Goal: Task Accomplishment & Management: Use online tool/utility

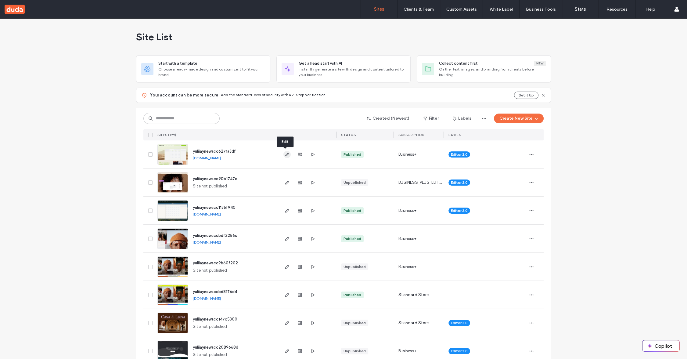
click at [286, 155] on icon "button" at bounding box center [287, 154] width 5 height 5
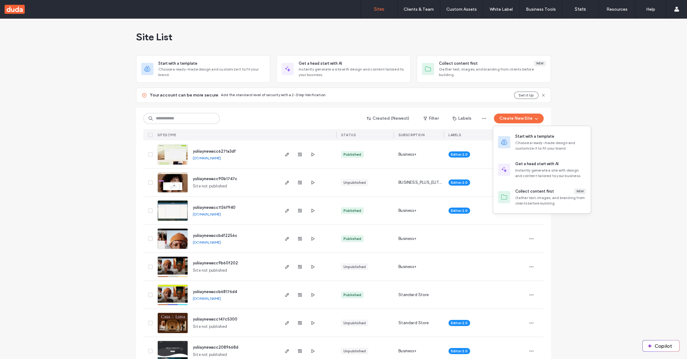
click at [521, 140] on div "Choose a ready-made design and customize it to fit your brand." at bounding box center [550, 145] width 71 height 11
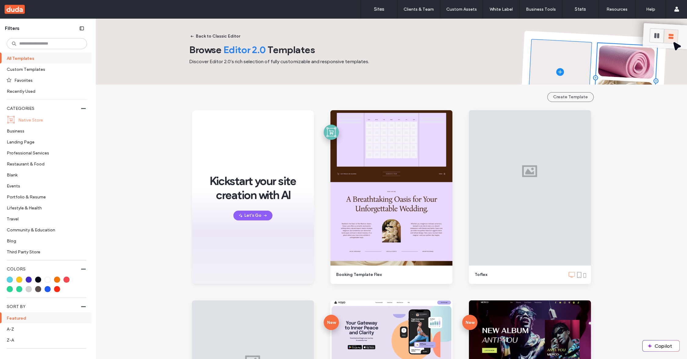
click at [27, 120] on label "Native Store" at bounding box center [49, 119] width 63 height 11
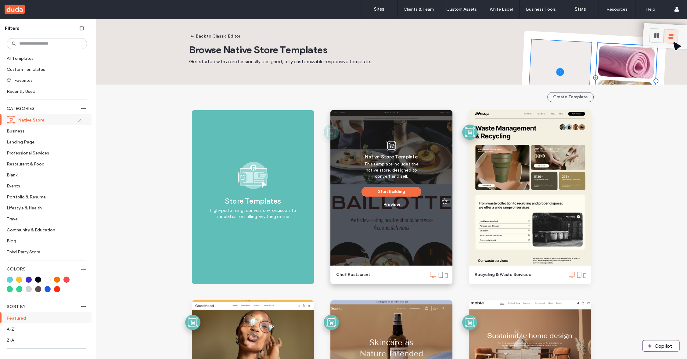
scroll to position [193, 0]
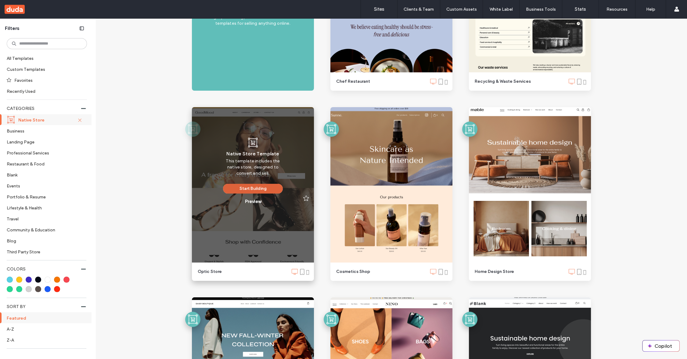
click at [254, 189] on button "Start Building" at bounding box center [253, 189] width 60 height 10
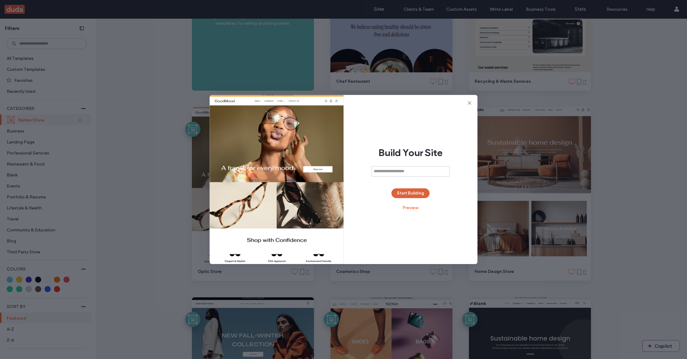
click at [420, 189] on button "Start Building" at bounding box center [411, 193] width 38 height 10
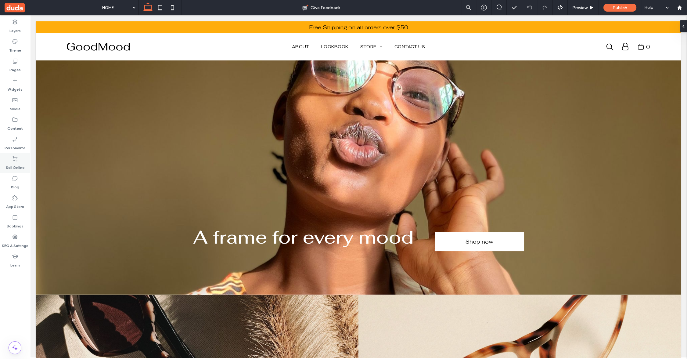
click at [13, 161] on icon at bounding box center [15, 159] width 6 height 6
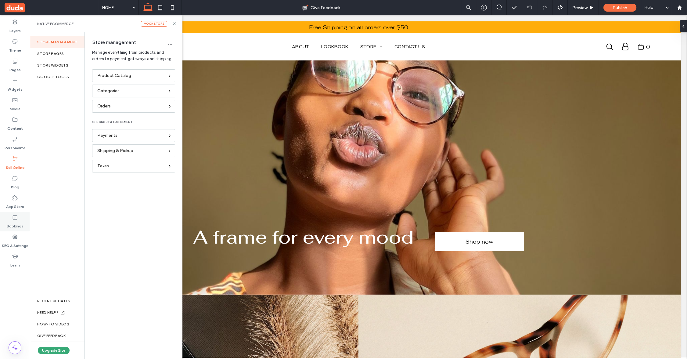
click at [18, 224] on label "Bookings" at bounding box center [15, 224] width 17 height 9
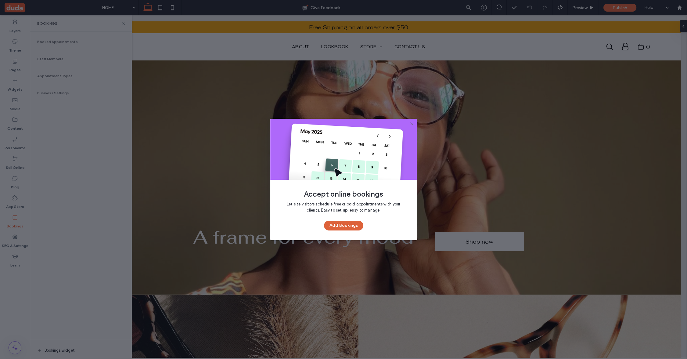
click at [339, 225] on button "Add Bookings" at bounding box center [343, 226] width 39 height 10
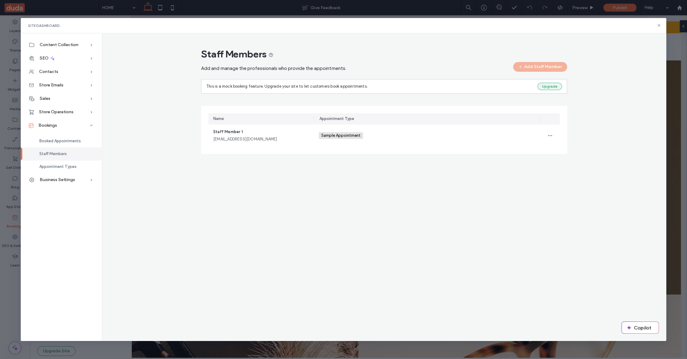
click at [552, 85] on button "Upgrade" at bounding box center [550, 86] width 24 height 7
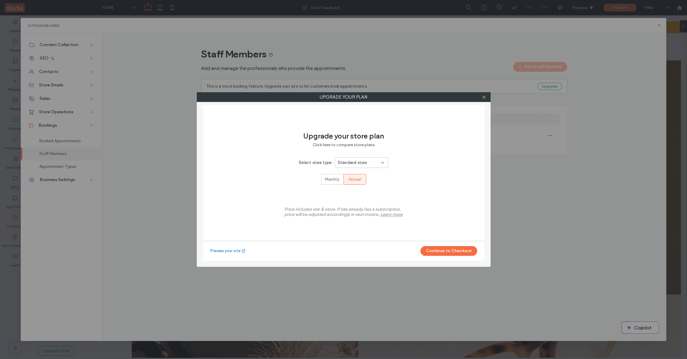
click at [659, 24] on div "UPGRADE YOUR PLAN Upgrade your store plan Click here to compare store plans. Se…" at bounding box center [343, 179] width 687 height 359
click at [486, 98] on icon at bounding box center [484, 97] width 5 height 5
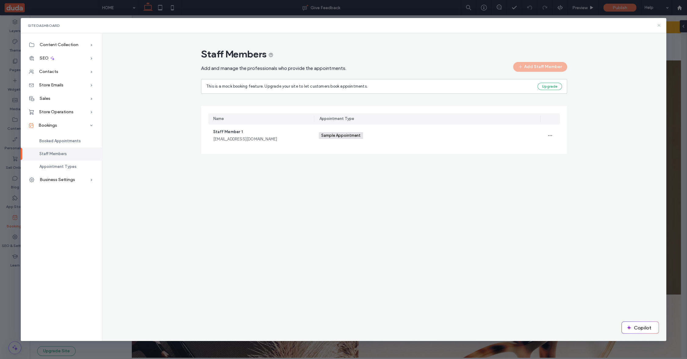
click at [658, 25] on icon at bounding box center [659, 25] width 5 height 5
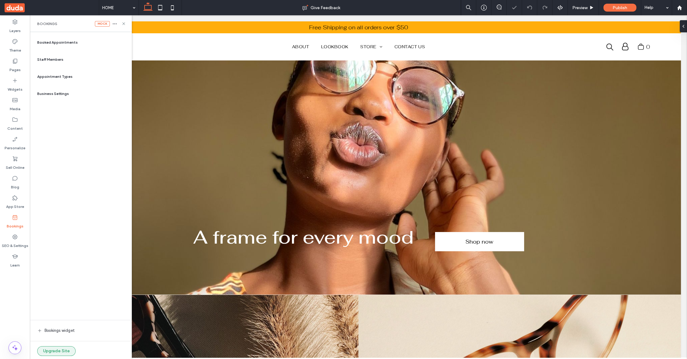
click at [54, 349] on button "Upgrade Site" at bounding box center [56, 351] width 38 height 10
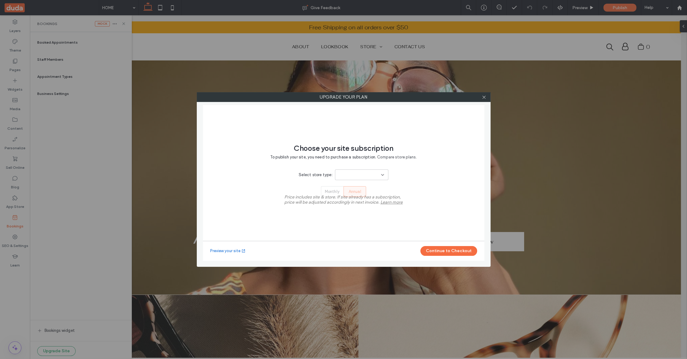
click at [488, 96] on div at bounding box center [484, 96] width 9 height 9
click at [485, 96] on icon at bounding box center [484, 97] width 5 height 5
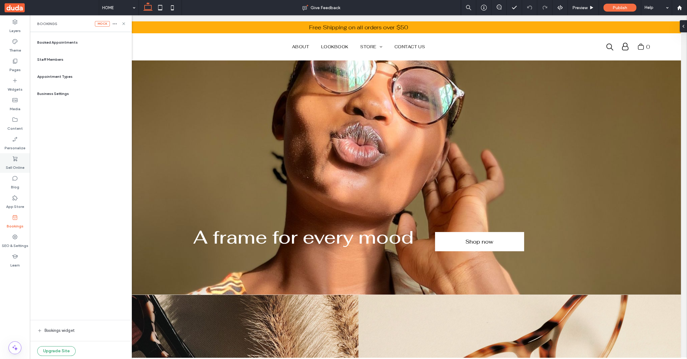
click at [15, 160] on icon at bounding box center [15, 159] width 6 height 6
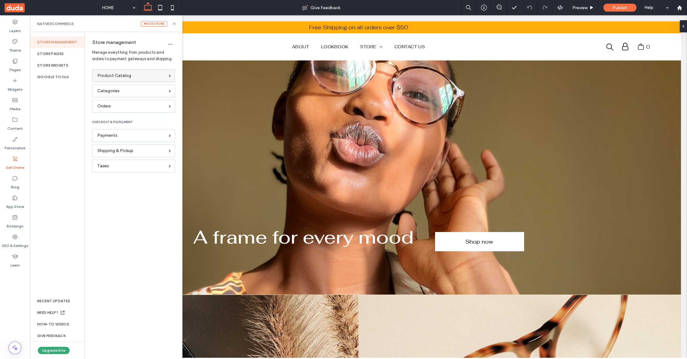
click at [113, 73] on span "Product Catalog" at bounding box center [114, 75] width 34 height 7
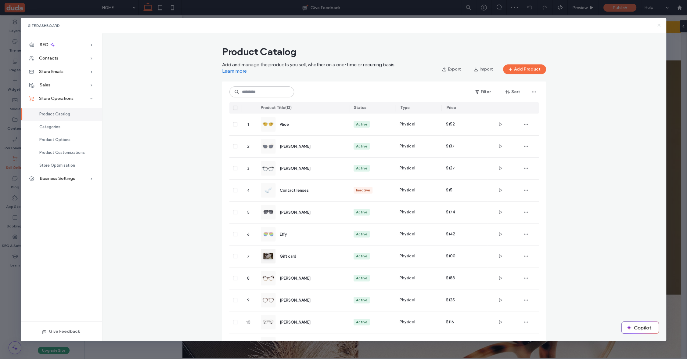
click at [658, 26] on use at bounding box center [659, 25] width 3 height 3
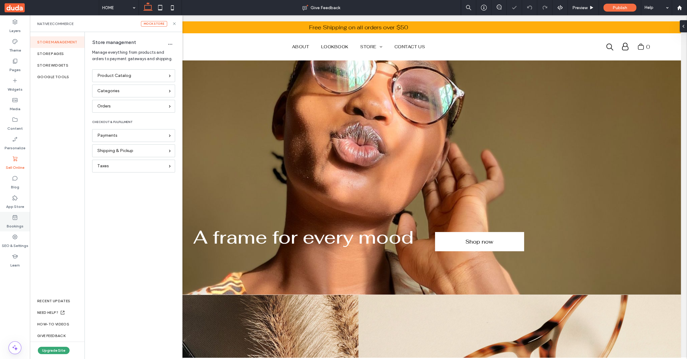
click at [17, 219] on icon at bounding box center [15, 217] width 6 height 6
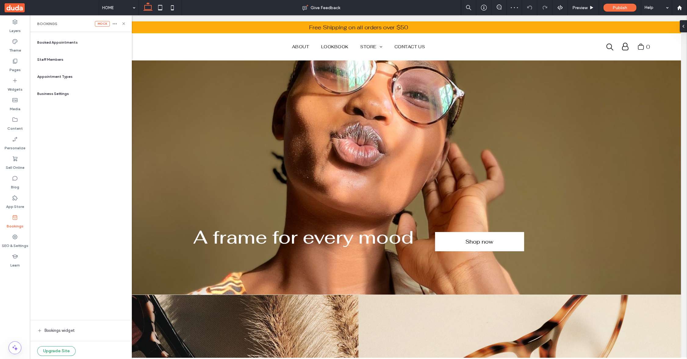
click at [53, 57] on span "Staff Members" at bounding box center [50, 59] width 26 height 5
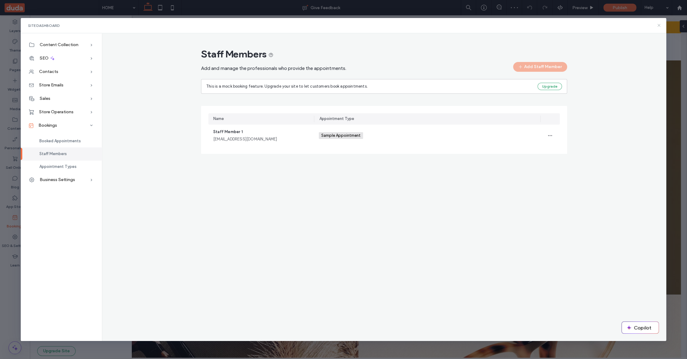
click at [659, 25] on icon at bounding box center [659, 25] width 5 height 5
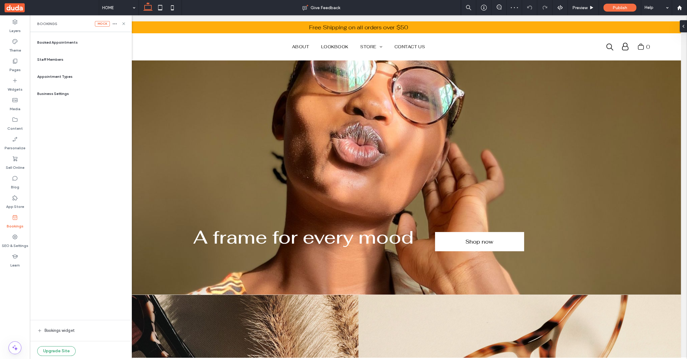
click at [49, 74] on span "Appointment Types" at bounding box center [54, 76] width 35 height 5
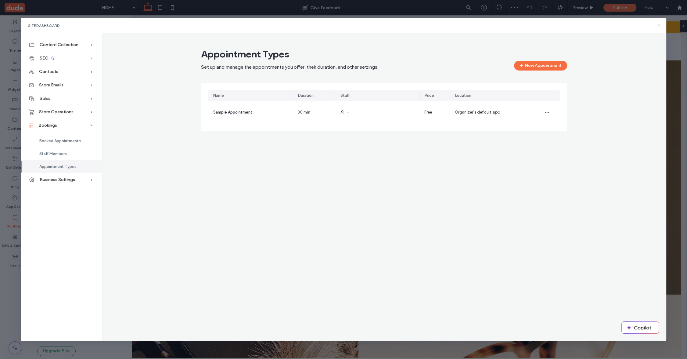
click at [658, 26] on use at bounding box center [659, 25] width 3 height 3
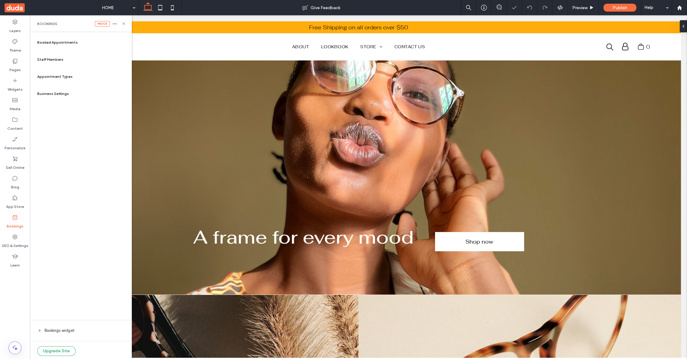
click at [69, 42] on span "Booked Appointments" at bounding box center [57, 42] width 41 height 5
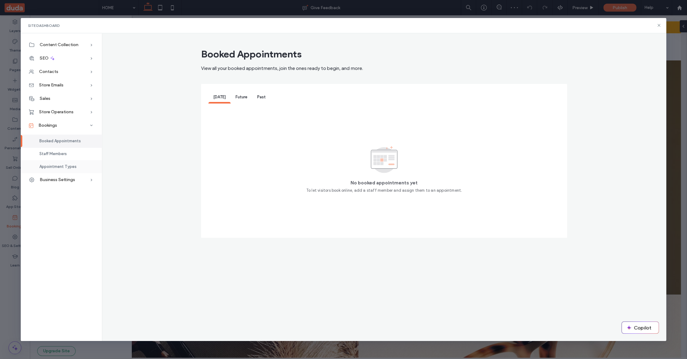
click at [67, 168] on span "Appointment Types" at bounding box center [57, 166] width 37 height 5
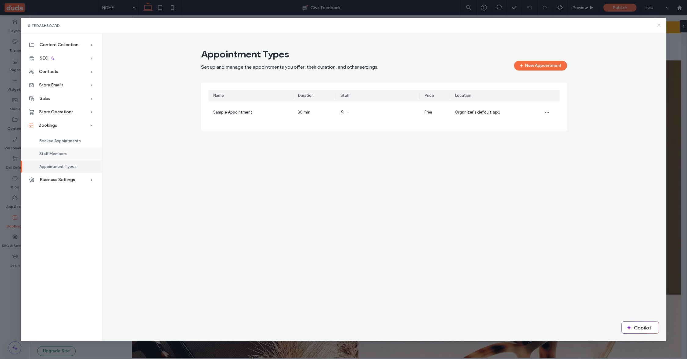
click at [65, 156] on span "Staff Members" at bounding box center [52, 153] width 27 height 5
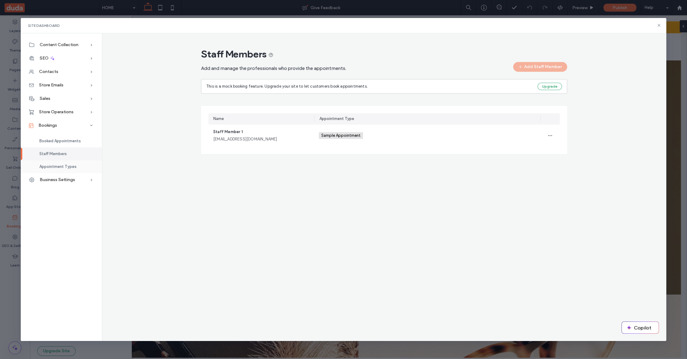
click at [63, 168] on span "Appointment Types" at bounding box center [57, 166] width 37 height 5
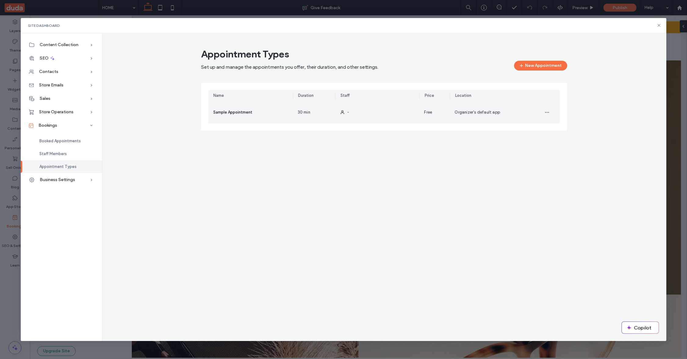
click at [345, 111] on div "-" at bounding box center [377, 112] width 85 height 22
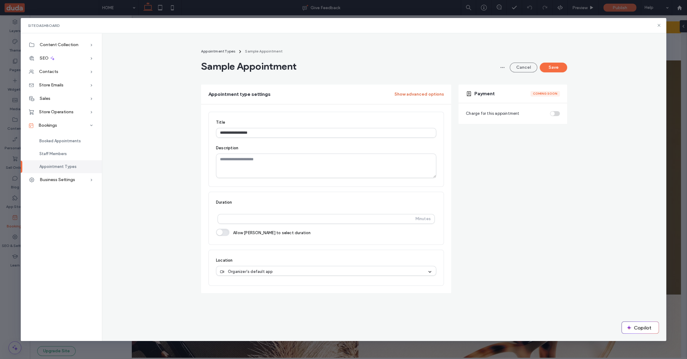
click at [427, 93] on button "Show advanced options" at bounding box center [419, 94] width 49 height 10
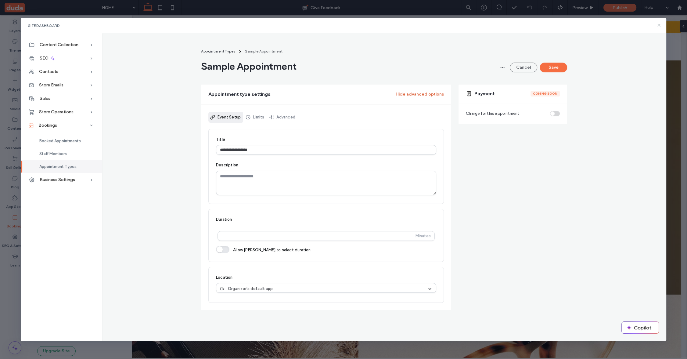
click at [427, 93] on button "Hide advanced options" at bounding box center [420, 94] width 48 height 10
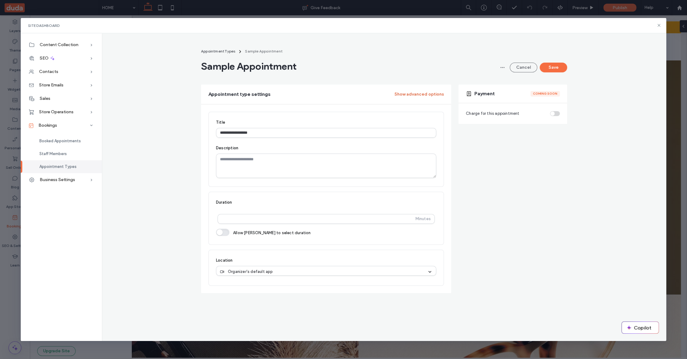
click at [427, 93] on button "Show advanced options" at bounding box center [419, 94] width 49 height 10
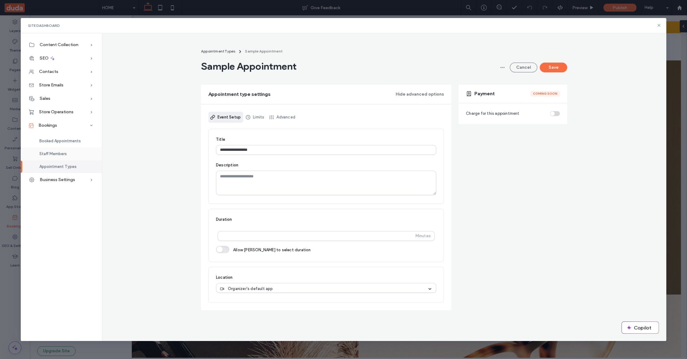
click at [57, 153] on span "Staff Members" at bounding box center [52, 153] width 27 height 5
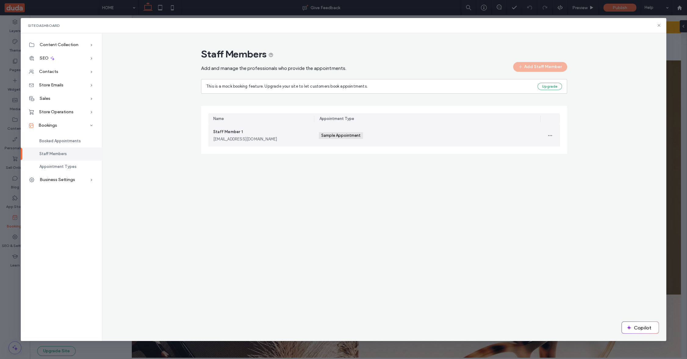
click at [301, 139] on div "[EMAIL_ADDRESS][DOMAIN_NAME]" at bounding box center [261, 139] width 96 height 6
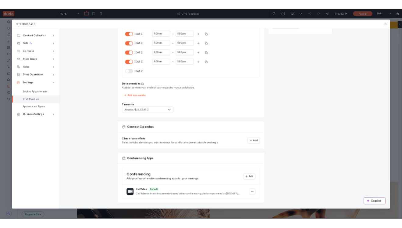
scroll to position [164, 0]
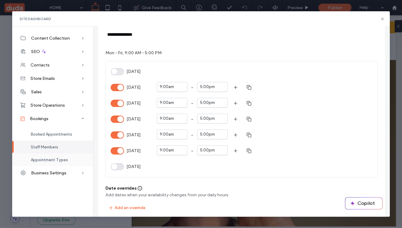
click at [53, 162] on div "Appointment Types" at bounding box center [52, 159] width 81 height 13
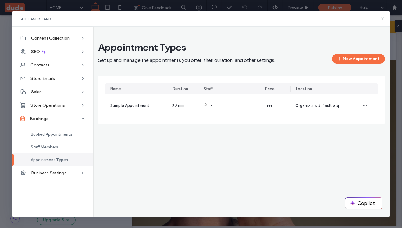
scroll to position [0, 0]
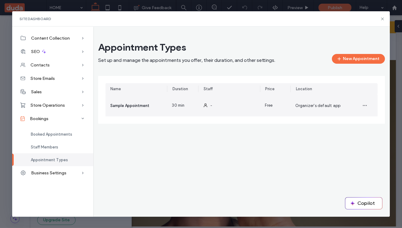
click at [171, 109] on div "30 min" at bounding box center [182, 106] width 31 height 22
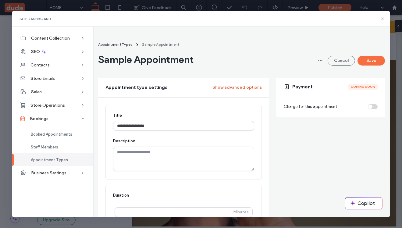
click at [223, 87] on button "Show advanced options" at bounding box center [237, 88] width 49 height 10
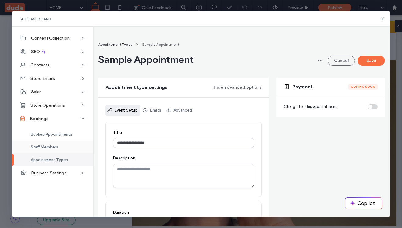
click at [56, 146] on span "Staff Members" at bounding box center [44, 147] width 27 height 5
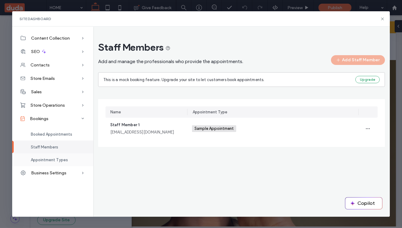
click at [52, 159] on span "Appointment Types" at bounding box center [49, 160] width 37 height 5
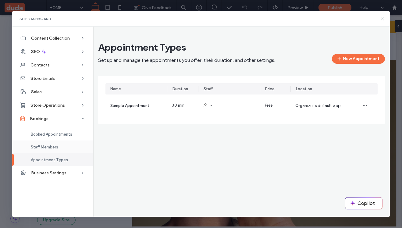
click at [49, 149] on span "Staff Members" at bounding box center [44, 147] width 27 height 5
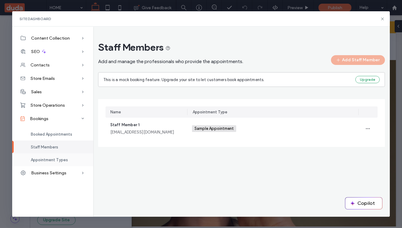
click at [58, 162] on span "Appointment Types" at bounding box center [49, 160] width 37 height 5
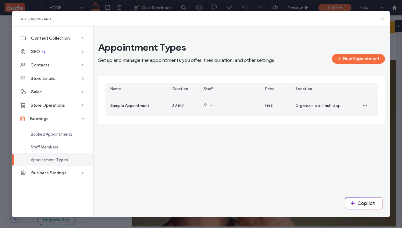
click at [214, 107] on div "-" at bounding box center [229, 106] width 62 height 22
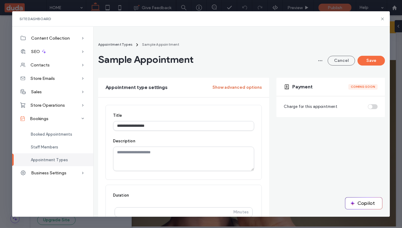
click at [221, 89] on button "Show advanced options" at bounding box center [237, 88] width 49 height 10
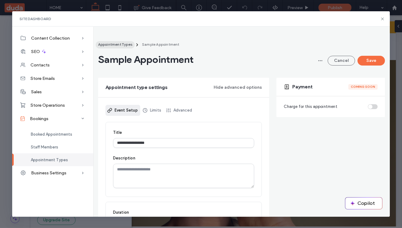
click at [112, 43] on span "Appointment Types" at bounding box center [115, 44] width 34 height 5
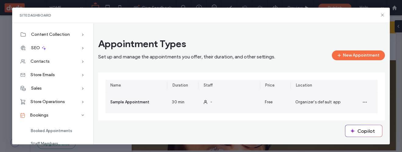
click at [206, 101] on icon at bounding box center [205, 101] width 5 height 5
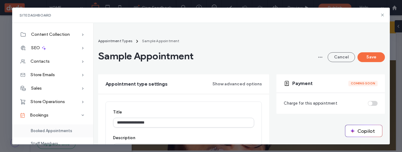
click at [74, 130] on div "Booked Appointments" at bounding box center [52, 130] width 81 height 13
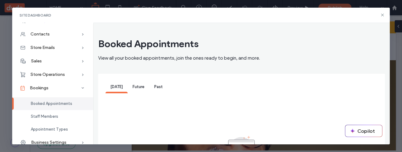
scroll to position [31, 0]
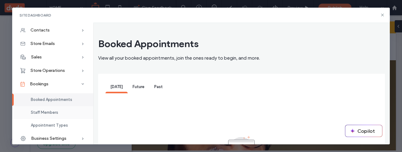
click at [61, 115] on div "Staff Members" at bounding box center [52, 112] width 81 height 13
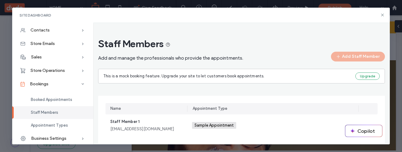
scroll to position [10, 0]
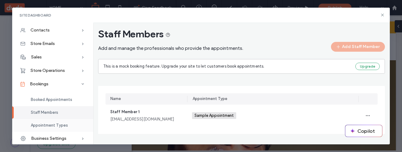
click at [77, 124] on div "Appointment Types" at bounding box center [52, 125] width 81 height 13
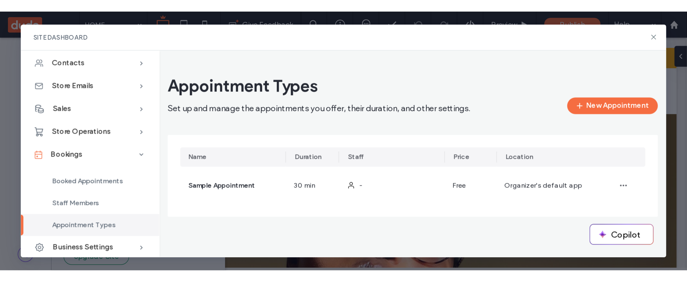
scroll to position [0, 0]
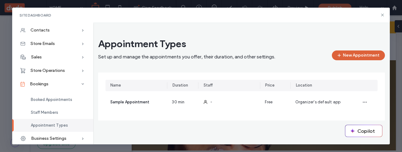
click at [358, 56] on button "New Appointment" at bounding box center [358, 55] width 53 height 10
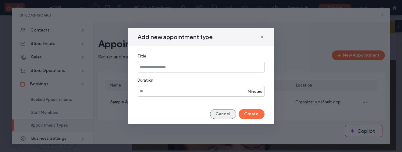
click at [219, 113] on button "Cancel" at bounding box center [223, 114] width 26 height 10
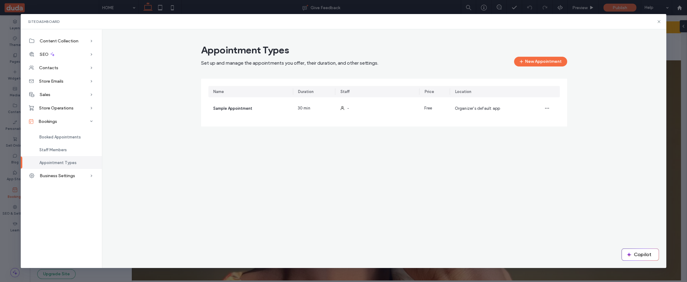
click at [323, 182] on div "Appointment Types Set up and manage the appointments you offer, their duration,…" at bounding box center [384, 148] width 565 height 239
click at [659, 20] on icon at bounding box center [659, 21] width 5 height 5
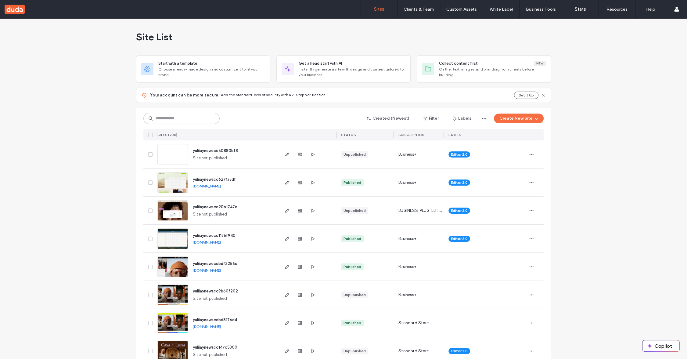
click at [384, 34] on div "Site List" at bounding box center [343, 37] width 415 height 37
click at [350, 25] on div "Site List" at bounding box center [343, 37] width 415 height 37
click at [331, 34] on div "Site List" at bounding box center [343, 36] width 415 height 37
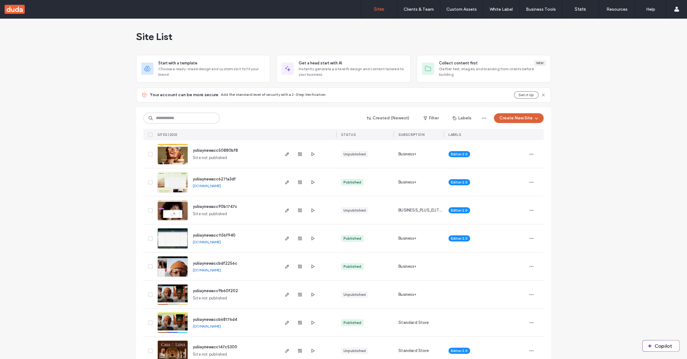
click at [520, 117] on button "Create New Site" at bounding box center [519, 118] width 50 height 10
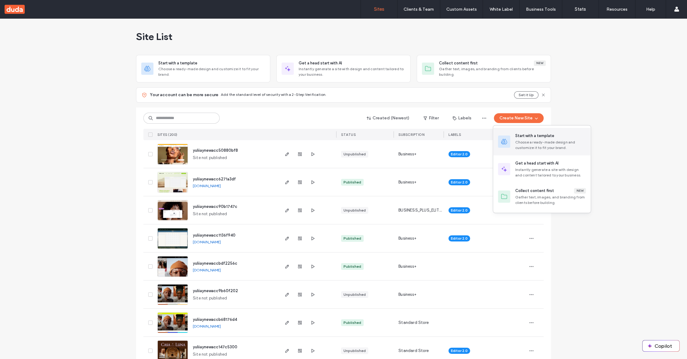
click at [529, 133] on div "Start with a template" at bounding box center [534, 136] width 39 height 6
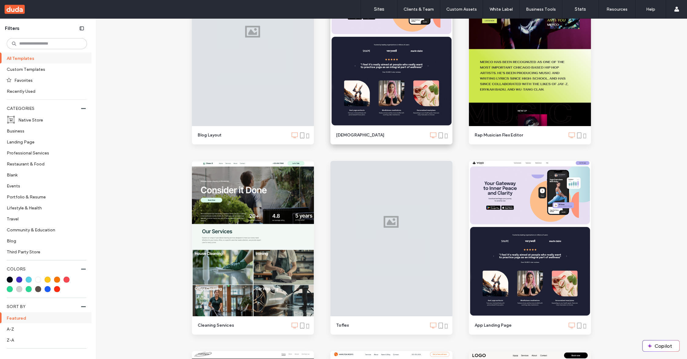
scroll to position [410, 0]
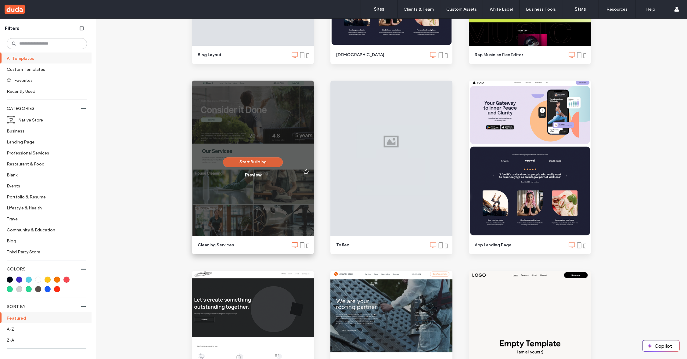
click at [260, 161] on button "Start Building" at bounding box center [253, 162] width 60 height 10
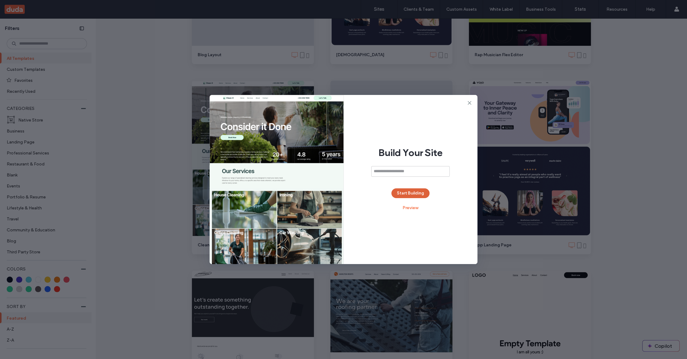
click at [413, 194] on button "Start Building" at bounding box center [411, 193] width 38 height 10
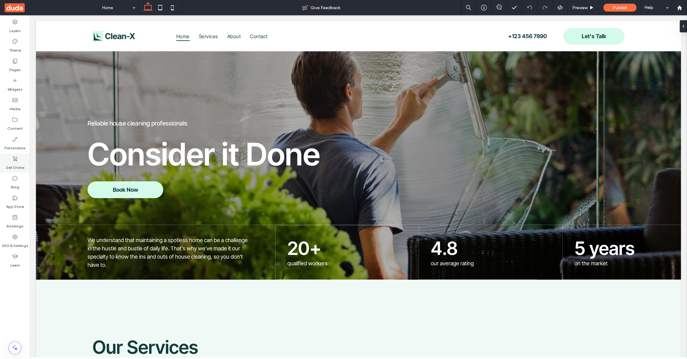
click at [17, 165] on label "Sell Online" at bounding box center [15, 166] width 19 height 9
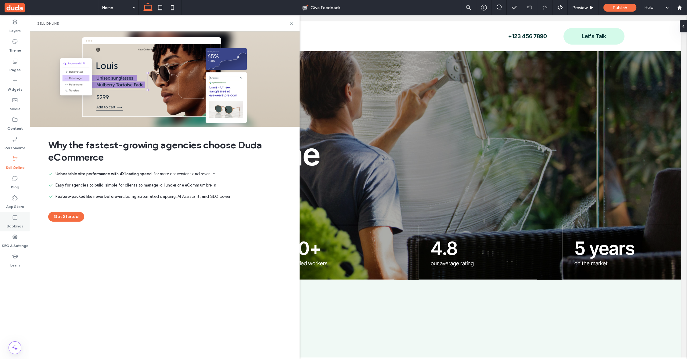
click at [16, 219] on icon at bounding box center [15, 217] width 6 height 6
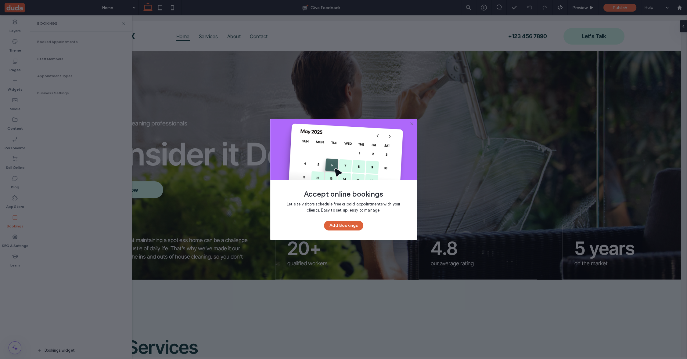
click at [341, 226] on button "Add Bookings" at bounding box center [343, 226] width 39 height 10
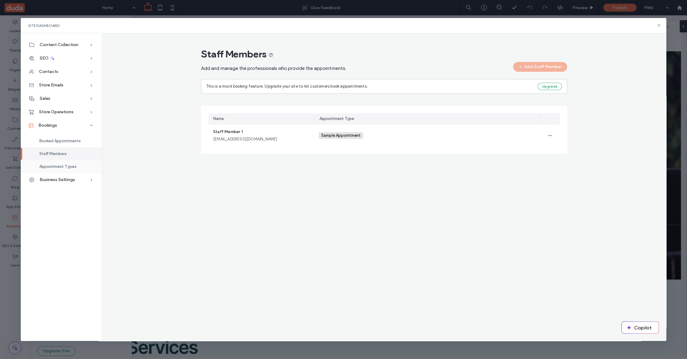
click at [73, 171] on div "Appointment Types" at bounding box center [61, 166] width 81 height 13
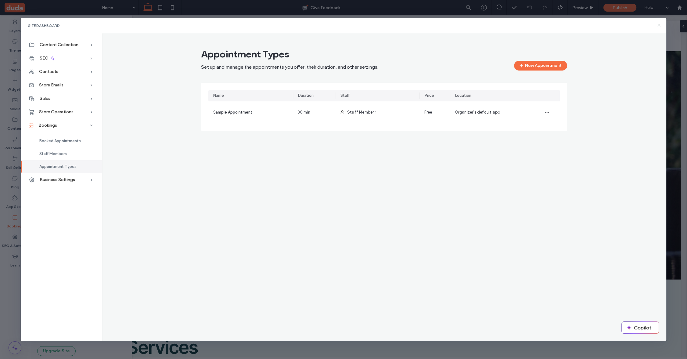
click at [659, 26] on icon at bounding box center [659, 25] width 5 height 5
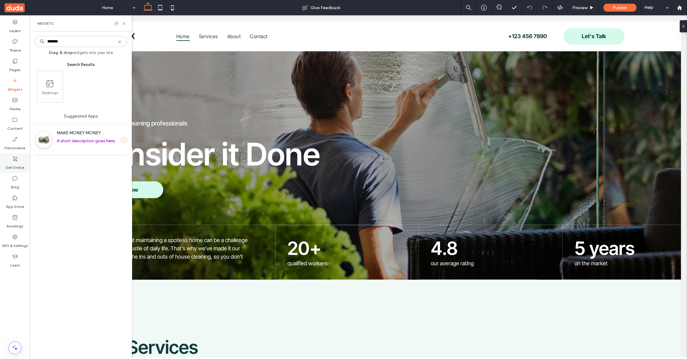
click at [11, 164] on label "Sell Online" at bounding box center [15, 166] width 19 height 9
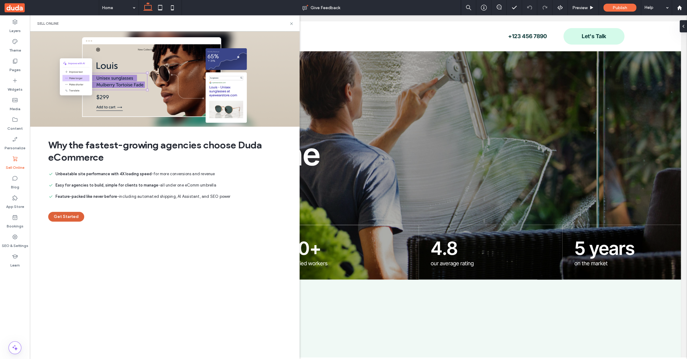
click at [70, 215] on button "Get Started" at bounding box center [66, 217] width 36 height 10
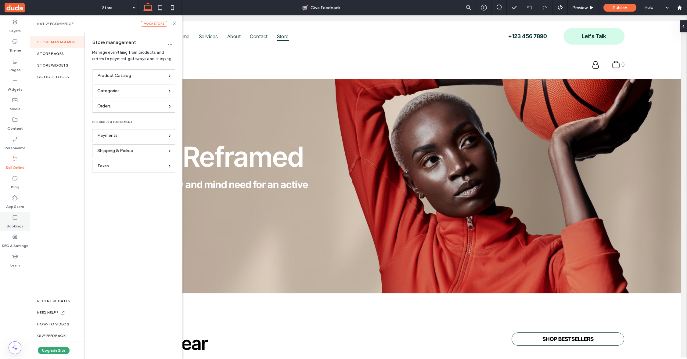
click at [14, 220] on icon at bounding box center [15, 217] width 6 height 6
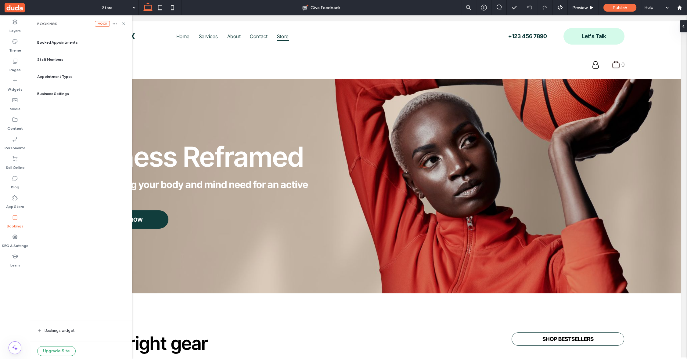
click at [59, 57] on span "Staff Members" at bounding box center [50, 59] width 26 height 5
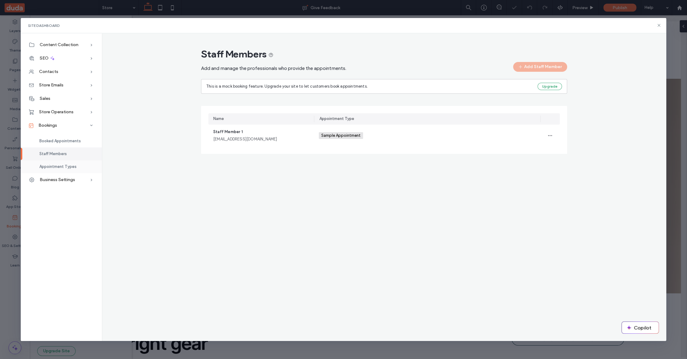
click at [58, 166] on span "Appointment Types" at bounding box center [57, 166] width 37 height 5
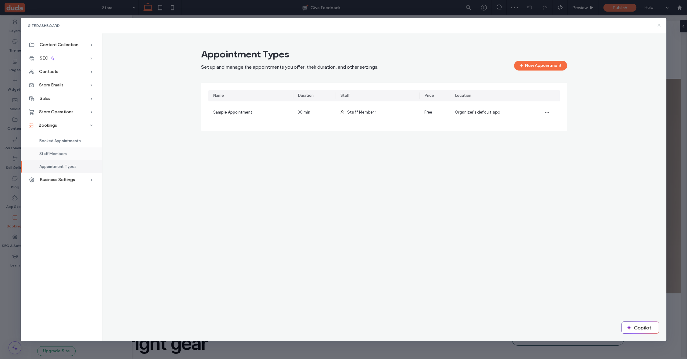
click at [50, 154] on span "Staff Members" at bounding box center [52, 153] width 27 height 5
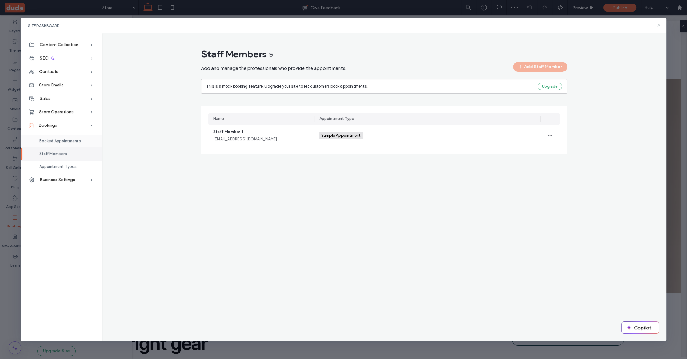
click at [56, 142] on span "Booked Appointments" at bounding box center [60, 141] width 42 height 5
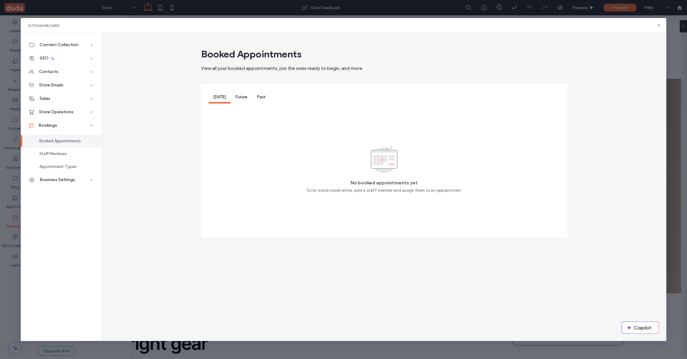
click at [242, 97] on span "Future" at bounding box center [242, 97] width 12 height 5
click at [264, 97] on span "Past" at bounding box center [261, 97] width 9 height 5
click at [241, 99] on span "Future" at bounding box center [242, 97] width 12 height 5
click at [221, 99] on span "Today" at bounding box center [219, 97] width 13 height 5
click at [659, 26] on icon at bounding box center [659, 25] width 5 height 5
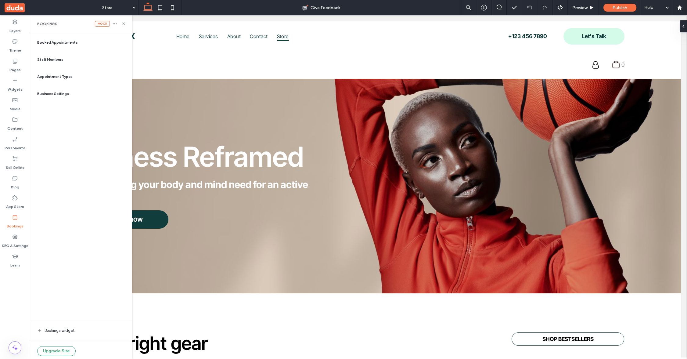
click at [49, 80] on div "Appointment Types" at bounding box center [81, 76] width 92 height 15
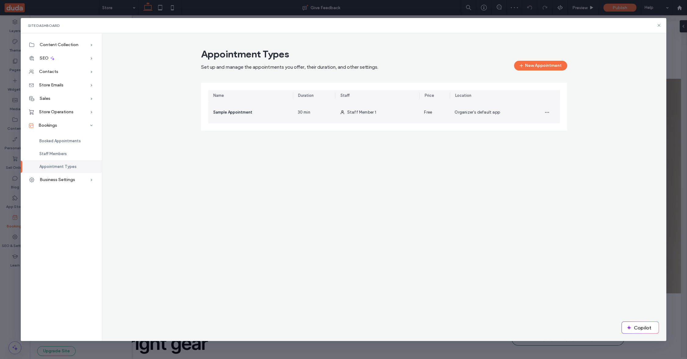
click at [253, 111] on div "Sample Appointment" at bounding box center [250, 112] width 85 height 22
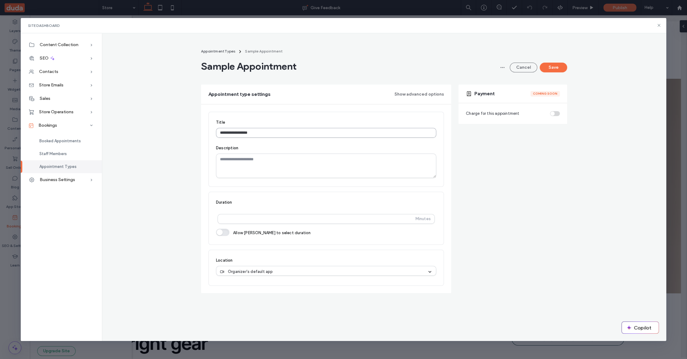
click at [274, 133] on input "**********" at bounding box center [326, 133] width 220 height 10
type input "*"
click at [556, 65] on button "Save" at bounding box center [553, 68] width 27 height 10
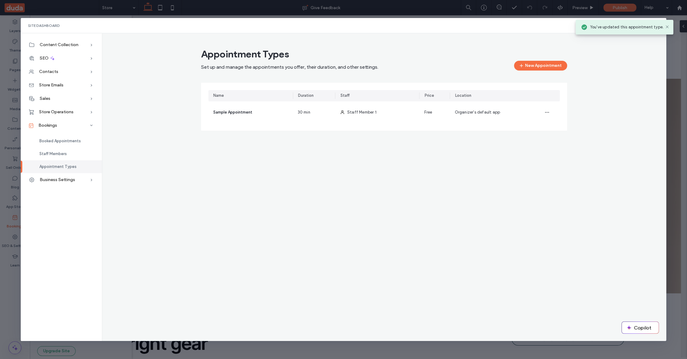
click at [51, 156] on span "Staff Members" at bounding box center [52, 153] width 27 height 5
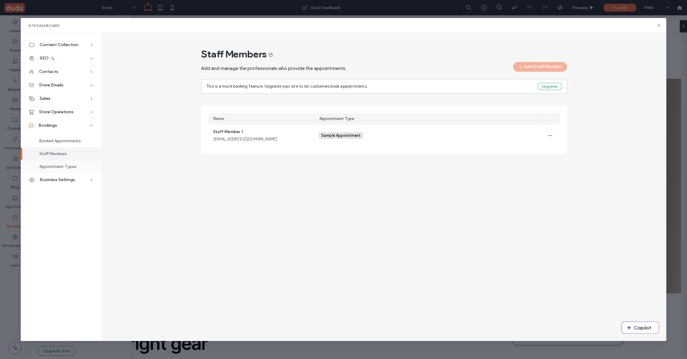
click at [54, 167] on span "Appointment Types" at bounding box center [57, 166] width 37 height 5
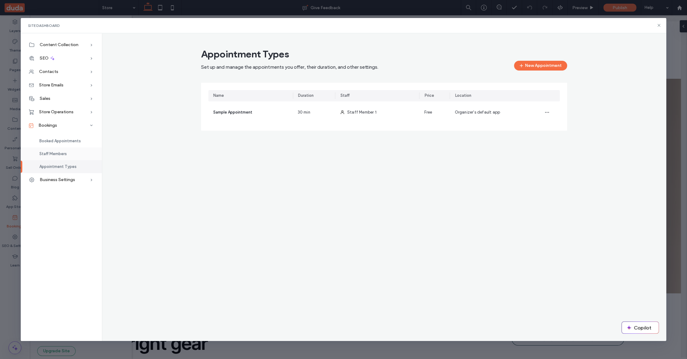
click at [64, 155] on span "Staff Members" at bounding box center [52, 153] width 27 height 5
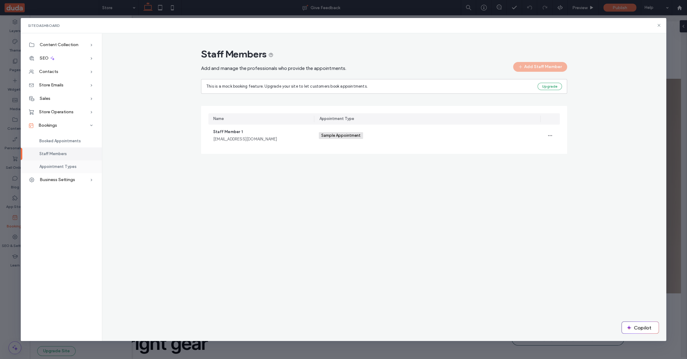
click at [67, 167] on span "Appointment Types" at bounding box center [57, 166] width 37 height 5
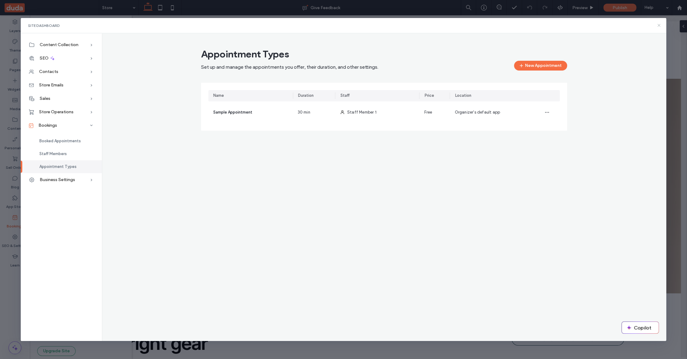
click at [659, 25] on icon at bounding box center [659, 25] width 5 height 5
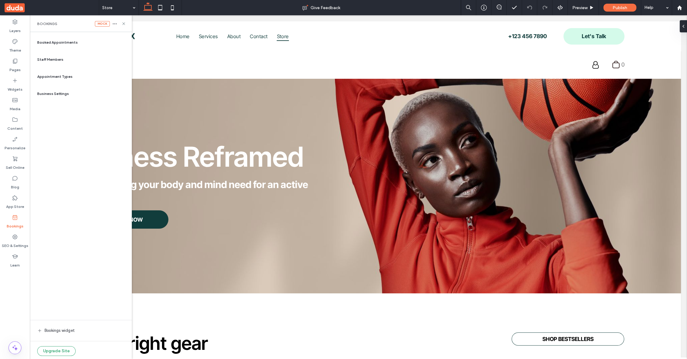
click at [52, 77] on span "Appointment Types" at bounding box center [54, 76] width 35 height 5
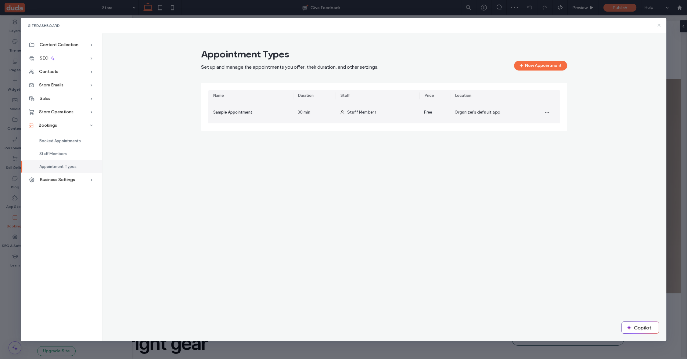
click at [243, 117] on div "Sample Appointment" at bounding box center [250, 112] width 85 height 22
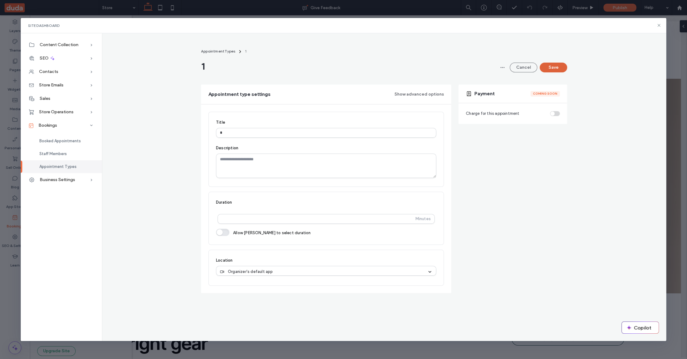
click at [552, 68] on button "Save" at bounding box center [553, 68] width 27 height 10
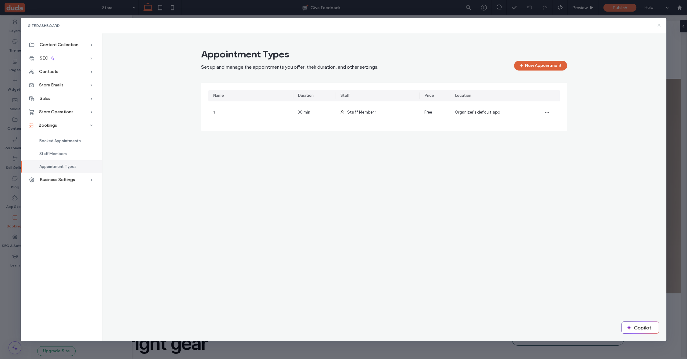
click at [545, 64] on button "New Appointment" at bounding box center [540, 66] width 53 height 10
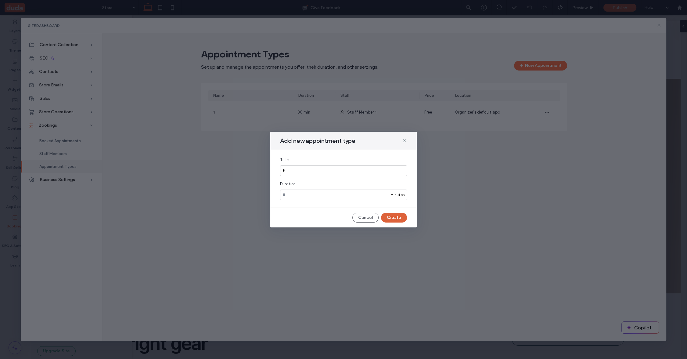
type input "*"
click at [399, 215] on button "Create" at bounding box center [394, 218] width 26 height 10
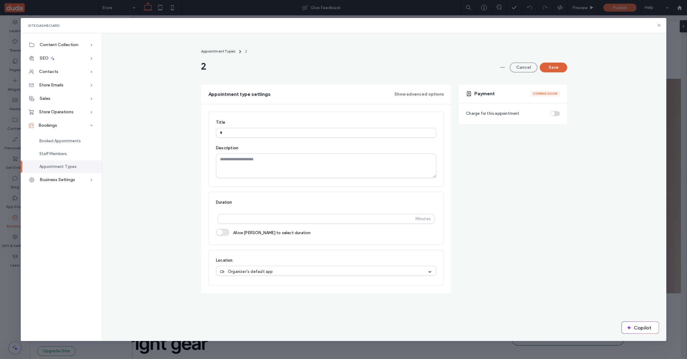
click at [562, 65] on button "Save" at bounding box center [553, 68] width 27 height 10
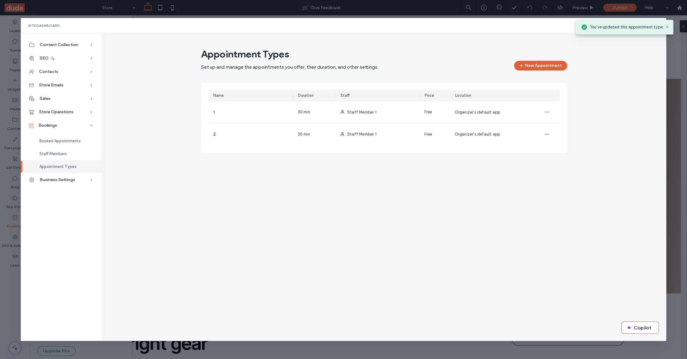
click at [553, 67] on button "New Appointment" at bounding box center [540, 66] width 53 height 10
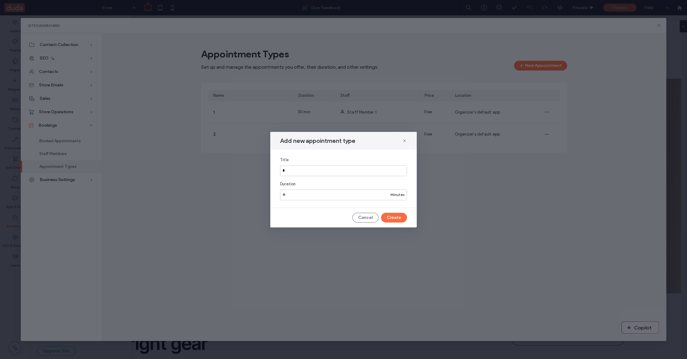
type input "*"
click at [325, 157] on div "Title" at bounding box center [343, 160] width 127 height 6
click at [314, 193] on input "**" at bounding box center [343, 194] width 127 height 11
type input "*"
type input "**"
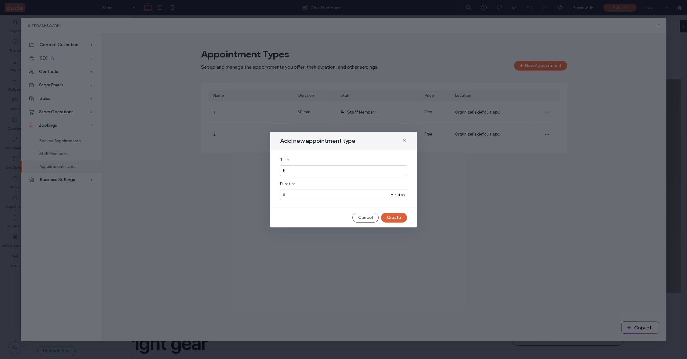
click at [399, 213] on button "Create" at bounding box center [394, 218] width 26 height 10
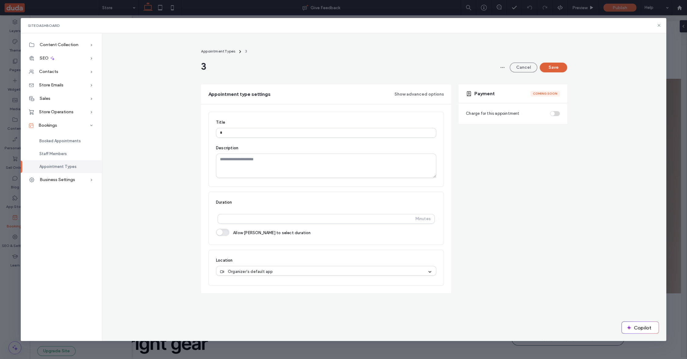
click at [552, 66] on button "Save" at bounding box center [553, 68] width 27 height 10
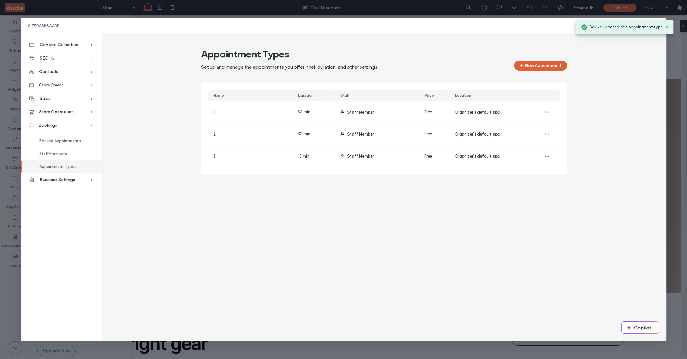
click at [546, 62] on button "New Appointment" at bounding box center [540, 66] width 53 height 10
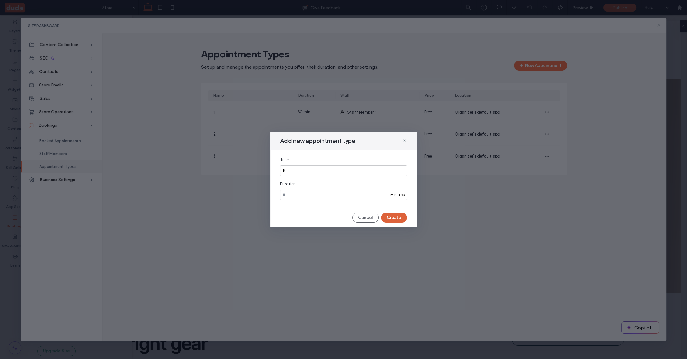
type input "*"
click at [399, 220] on button "Create" at bounding box center [394, 218] width 26 height 10
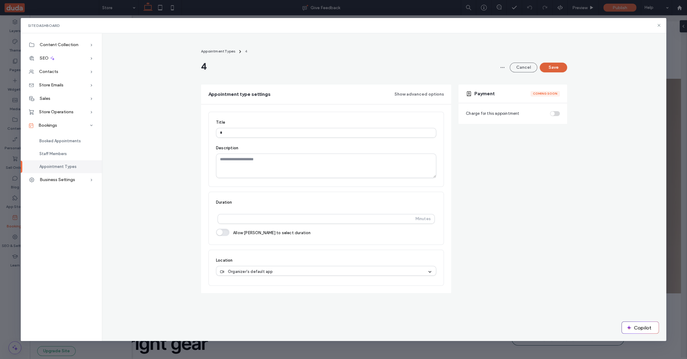
click at [556, 66] on button "Save" at bounding box center [553, 68] width 27 height 10
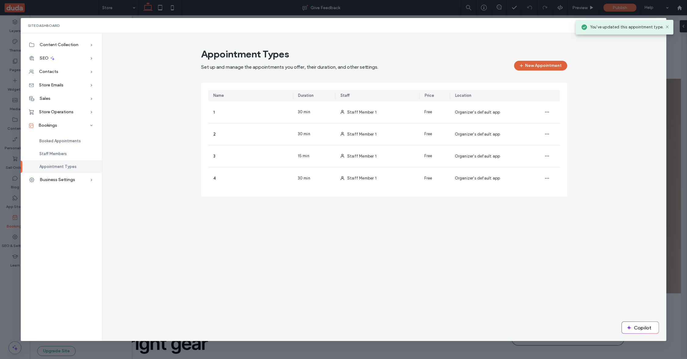
click at [526, 63] on button "New Appointment" at bounding box center [540, 66] width 53 height 10
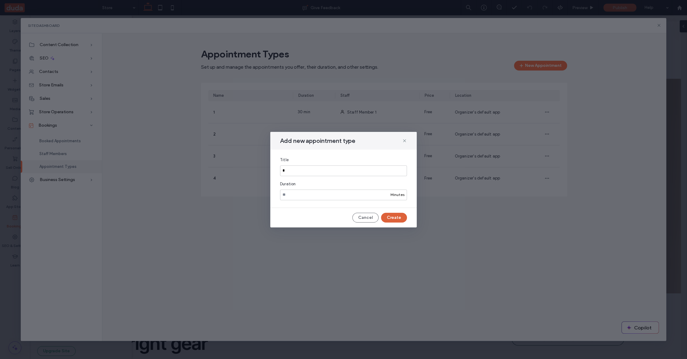
type input "*"
click at [395, 217] on button "Create" at bounding box center [394, 218] width 26 height 10
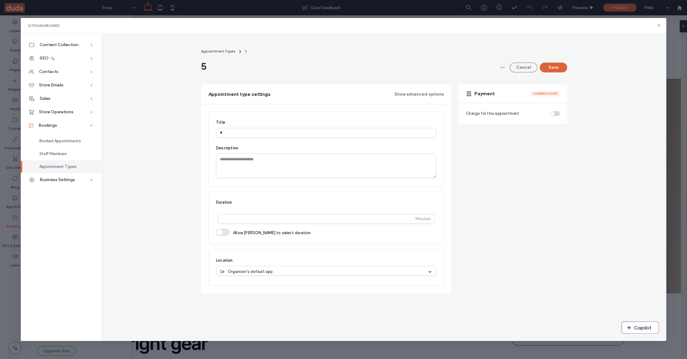
click at [557, 69] on button "Save" at bounding box center [553, 68] width 27 height 10
click at [56, 153] on span "Staff Members" at bounding box center [52, 153] width 27 height 5
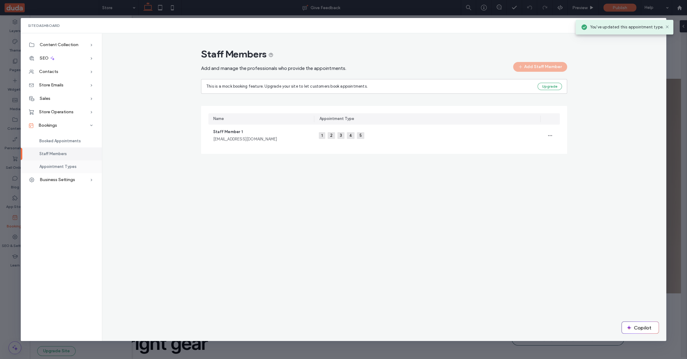
click at [55, 167] on span "Appointment Types" at bounding box center [57, 166] width 37 height 5
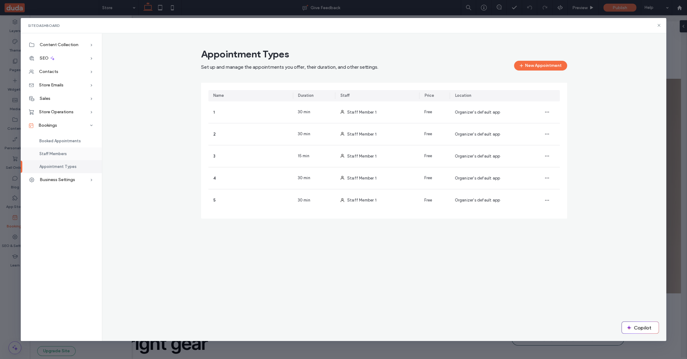
click at [51, 153] on span "Staff Members" at bounding box center [52, 153] width 27 height 5
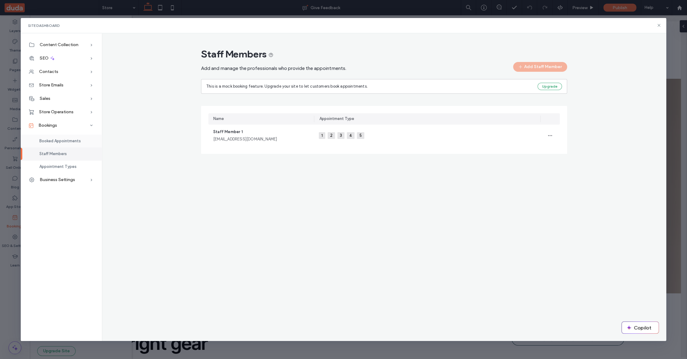
click at [57, 142] on span "Booked Appointments" at bounding box center [60, 141] width 42 height 5
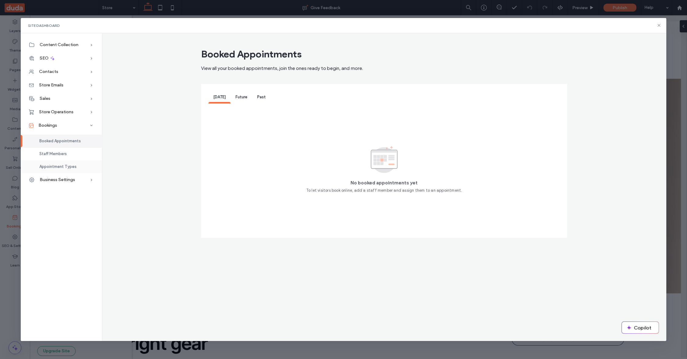
click at [58, 163] on div "Appointment Types" at bounding box center [61, 166] width 81 height 13
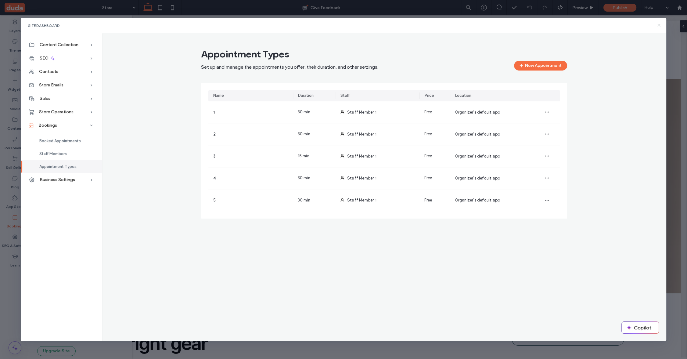
click at [661, 25] on icon at bounding box center [659, 25] width 5 height 5
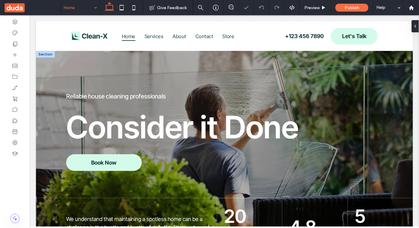
click at [46, 53] on div at bounding box center [45, 54] width 19 height 7
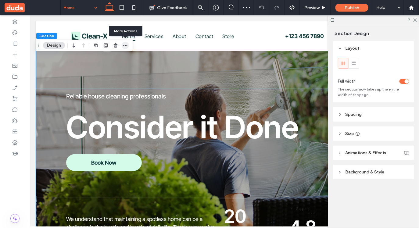
click at [125, 45] on icon "button" at bounding box center [125, 45] width 5 height 5
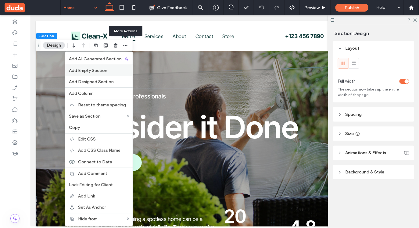
click at [96, 69] on span "Add Empty Section" at bounding box center [88, 70] width 38 height 5
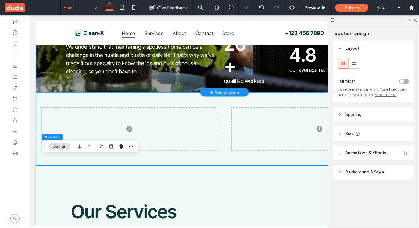
scroll to position [181, 0]
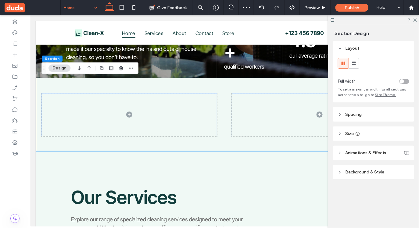
click at [415, 22] on div at bounding box center [373, 19] width 91 height 9
click at [415, 20] on icon at bounding box center [415, 20] width 4 height 4
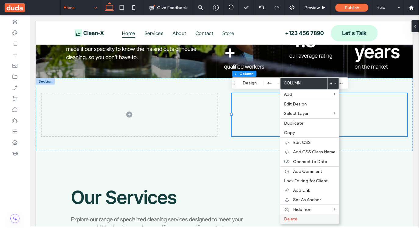
click at [291, 221] on span "Delete" at bounding box center [290, 219] width 13 height 5
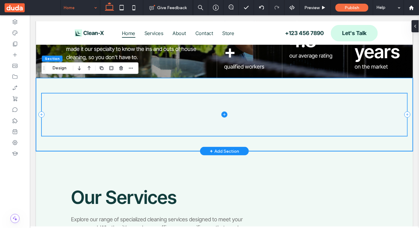
click at [225, 115] on icon at bounding box center [224, 114] width 6 height 6
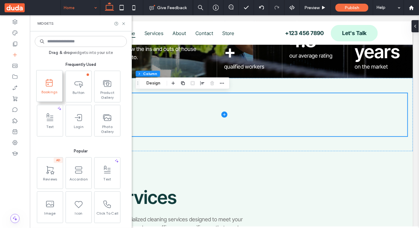
click at [52, 101] on div "Bookings" at bounding box center [49, 86] width 19 height 32
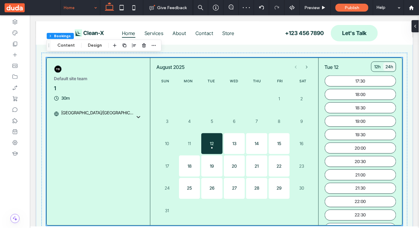
scroll to position [215, 0]
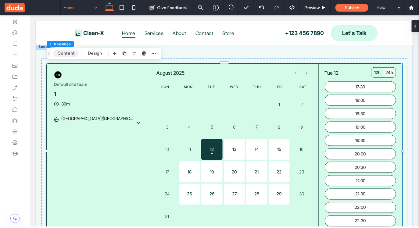
click at [64, 53] on button "Content" at bounding box center [65, 53] width 25 height 7
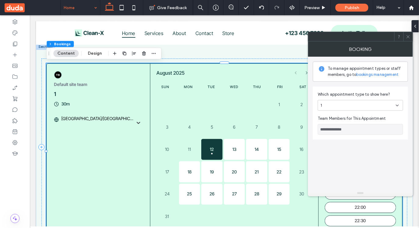
click at [355, 105] on div "1" at bounding box center [358, 106] width 75 height 6
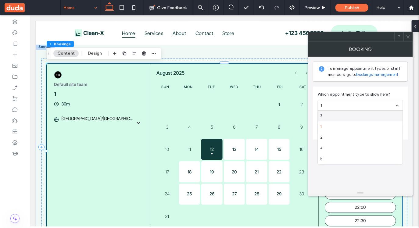
click at [348, 112] on div "3" at bounding box center [360, 116] width 85 height 11
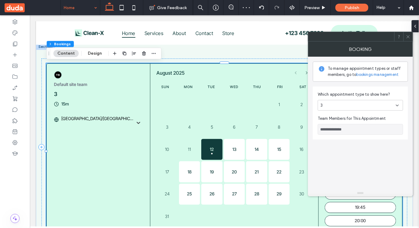
click at [342, 130] on input "**********" at bounding box center [360, 129] width 85 height 11
click at [378, 76] on link "bookings management" at bounding box center [378, 75] width 42 height 6
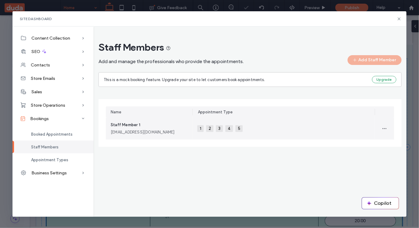
click at [153, 130] on div "[EMAIL_ADDRESS][DOMAIN_NAME]" at bounding box center [149, 132] width 77 height 6
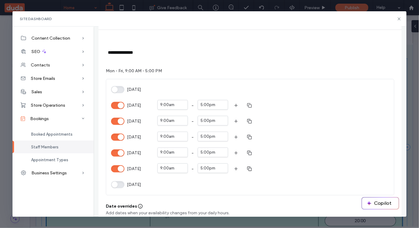
scroll to position [0, 0]
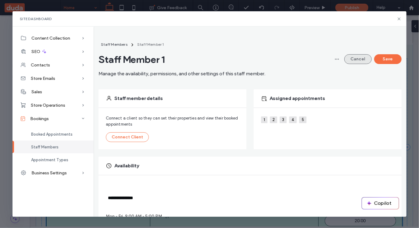
click at [353, 59] on button "Cancel" at bounding box center [358, 59] width 27 height 10
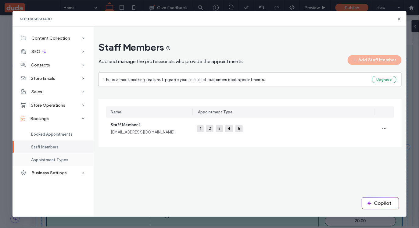
click at [54, 162] on span "Appointment Types" at bounding box center [49, 160] width 37 height 5
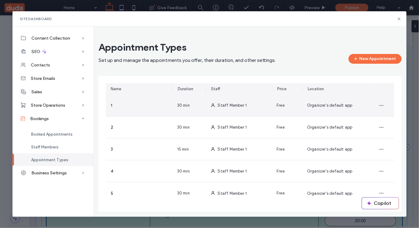
click at [164, 109] on div "1" at bounding box center [139, 106] width 67 height 22
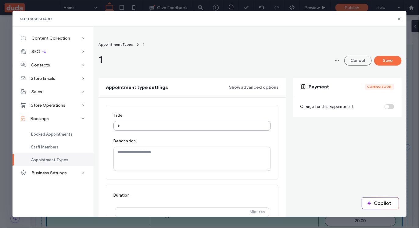
click at [175, 126] on input "*" at bounding box center [192, 126] width 157 height 10
type input "*********"
click at [390, 60] on button "Save" at bounding box center [387, 61] width 27 height 10
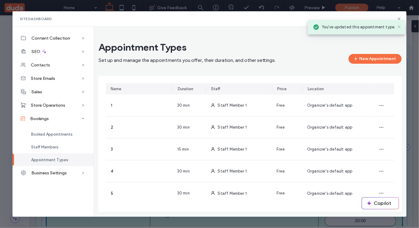
click at [399, 28] on icon at bounding box center [399, 26] width 5 height 5
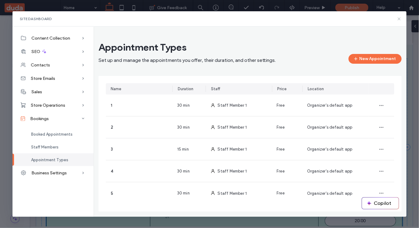
click at [400, 19] on icon at bounding box center [399, 18] width 5 height 5
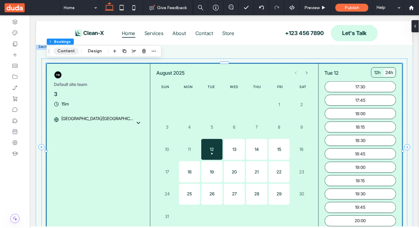
click at [63, 51] on button "Content" at bounding box center [65, 51] width 25 height 7
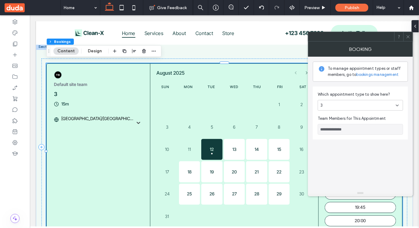
click at [362, 109] on div "3" at bounding box center [360, 105] width 85 height 11
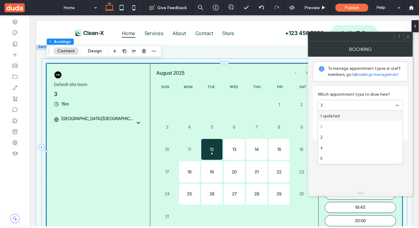
click at [382, 75] on link "bookings management" at bounding box center [378, 75] width 42 height 6
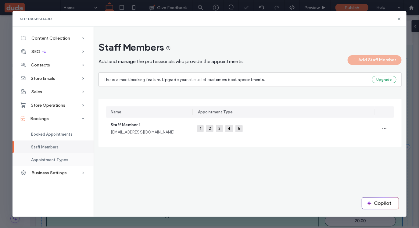
click at [46, 161] on span "Appointment Types" at bounding box center [49, 160] width 37 height 5
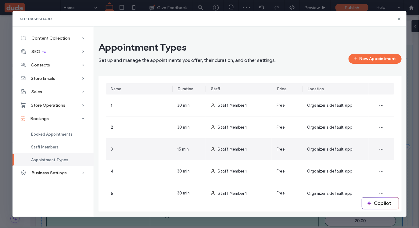
click at [144, 150] on div "3" at bounding box center [139, 150] width 67 height 22
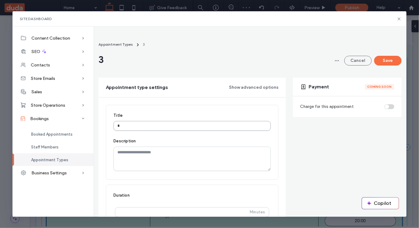
click at [153, 126] on input "*" at bounding box center [192, 126] width 157 height 10
type input "*********"
click at [388, 64] on button "Save" at bounding box center [387, 61] width 27 height 10
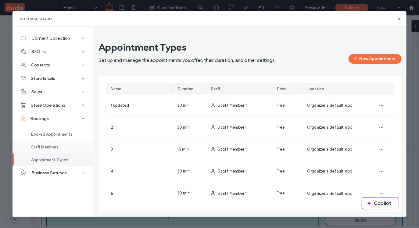
click at [42, 143] on div "Staff Members" at bounding box center [53, 147] width 81 height 13
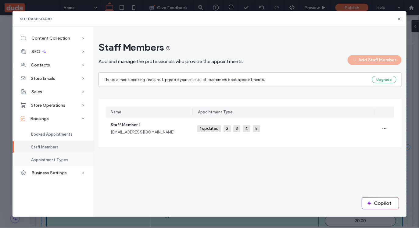
click at [42, 161] on span "Appointment Types" at bounding box center [49, 160] width 37 height 5
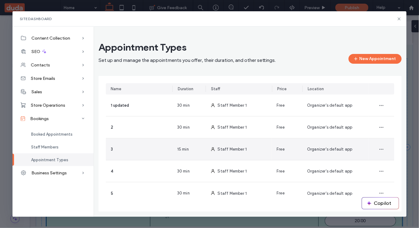
click at [143, 146] on div "3" at bounding box center [139, 150] width 67 height 22
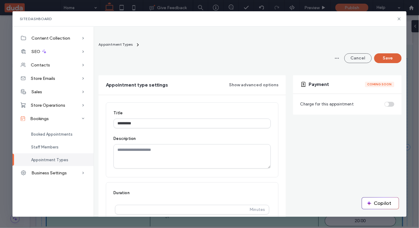
click at [383, 60] on button "Save" at bounding box center [387, 58] width 27 height 10
click at [48, 151] on div "Staff Members" at bounding box center [53, 147] width 81 height 13
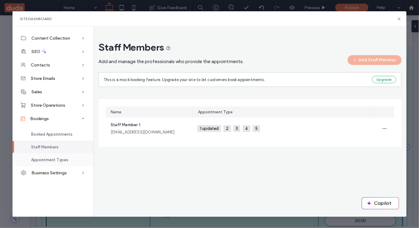
click at [39, 162] on span "Appointment Types" at bounding box center [49, 160] width 37 height 5
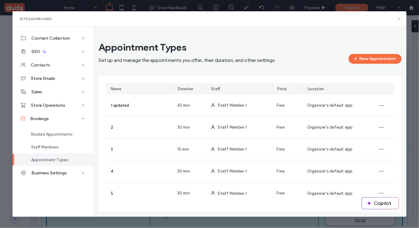
click at [400, 17] on icon at bounding box center [399, 18] width 5 height 5
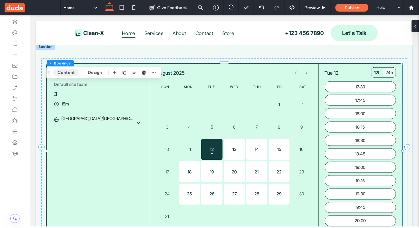
click at [65, 72] on button "Content" at bounding box center [65, 72] width 25 height 7
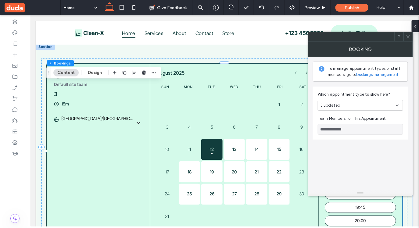
click at [377, 75] on link "bookings management" at bounding box center [378, 75] width 42 height 6
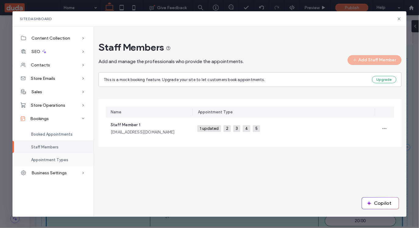
click at [57, 161] on span "Appointment Types" at bounding box center [49, 160] width 37 height 5
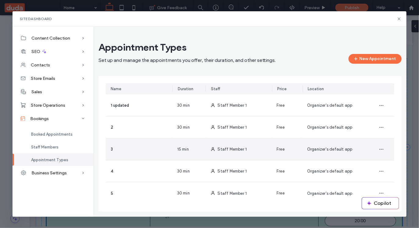
scroll to position [6, 0]
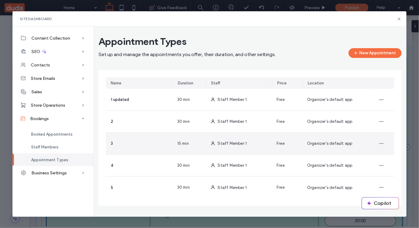
click at [137, 150] on div "3" at bounding box center [139, 144] width 67 height 22
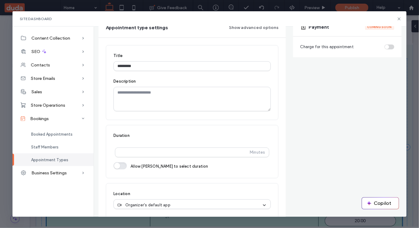
scroll to position [64, 0]
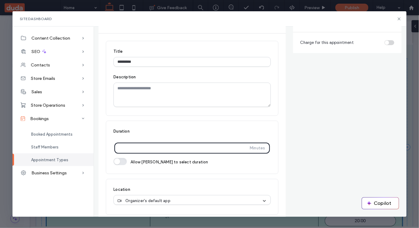
click at [138, 148] on input "**" at bounding box center [184, 148] width 130 height 11
type input "*"
type input "**"
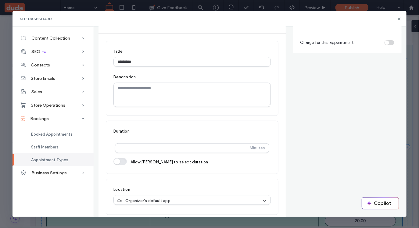
click at [337, 127] on div "Appointment type settings Show advanced options 3 updated Save Event Setup 60 m…" at bounding box center [250, 118] width 303 height 209
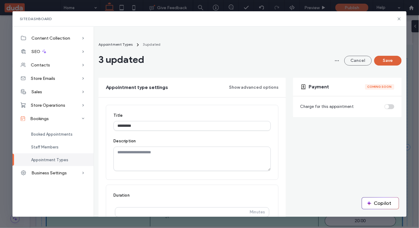
click at [389, 62] on button "Save" at bounding box center [387, 61] width 27 height 10
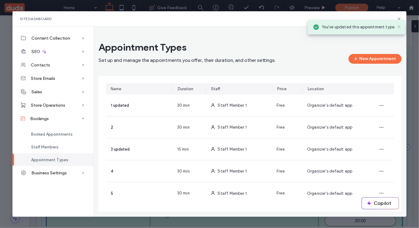
click at [400, 26] on use at bounding box center [399, 26] width 3 height 3
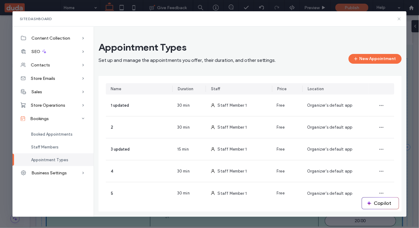
click at [400, 19] on icon at bounding box center [399, 18] width 5 height 5
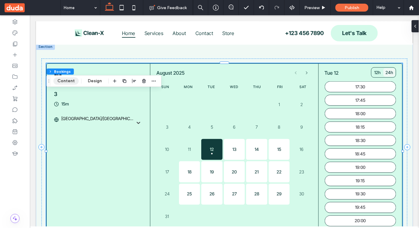
click at [64, 81] on button "Content" at bounding box center [65, 81] width 25 height 7
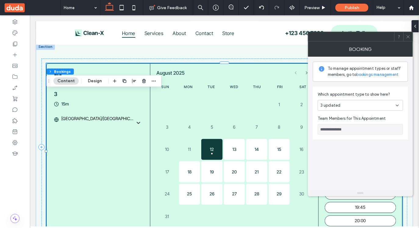
click at [370, 75] on link "bookings management" at bounding box center [378, 75] width 42 height 6
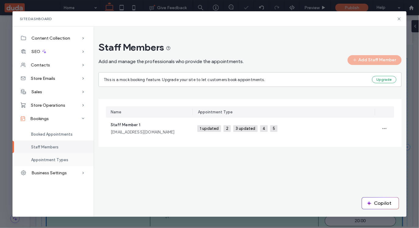
click at [55, 160] on span "Appointment Types" at bounding box center [49, 160] width 37 height 5
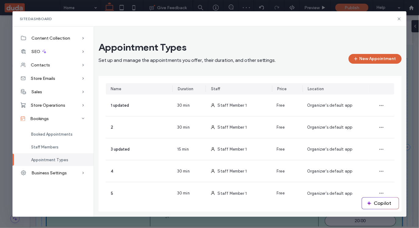
click at [372, 61] on button "New Appointment" at bounding box center [375, 59] width 53 height 10
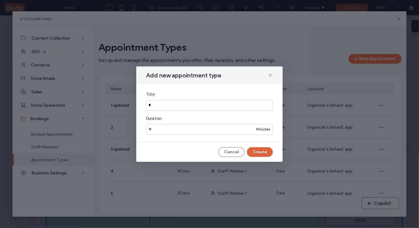
type input "*"
click at [262, 152] on button "Create" at bounding box center [260, 152] width 26 height 10
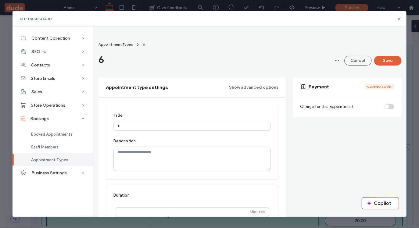
click at [387, 62] on button "Save" at bounding box center [387, 61] width 27 height 10
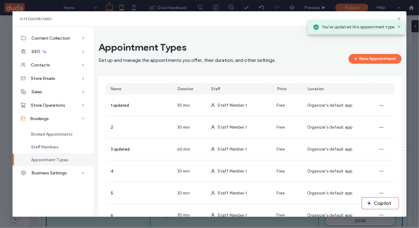
click at [400, 27] on div "Appointment Types Set up and manage the appointments you offer, their duration,…" at bounding box center [250, 122] width 313 height 190
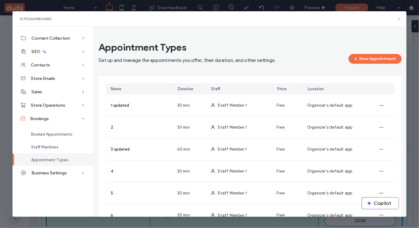
click at [399, 20] on icon at bounding box center [399, 18] width 5 height 5
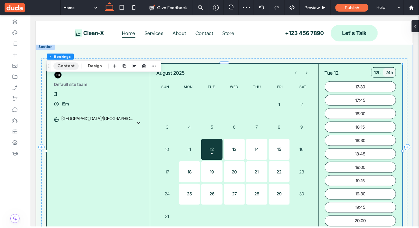
click at [61, 64] on button "Content" at bounding box center [65, 66] width 25 height 7
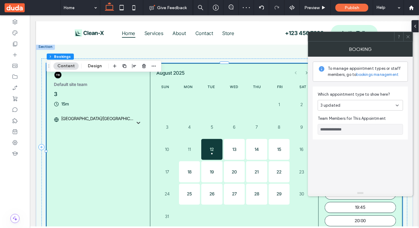
click at [355, 102] on div "3 updated" at bounding box center [360, 105] width 85 height 11
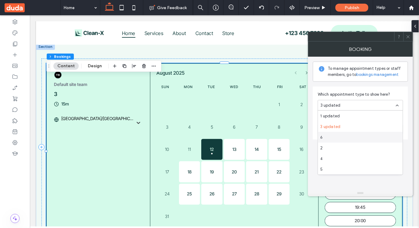
click at [334, 138] on div "6" at bounding box center [360, 137] width 85 height 11
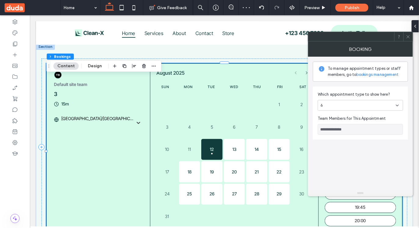
click at [339, 102] on div "6" at bounding box center [360, 105] width 85 height 11
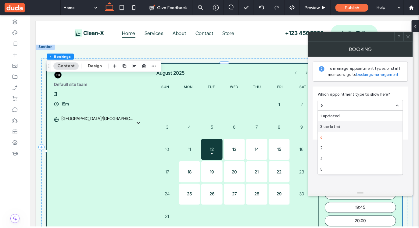
click at [337, 126] on span "3 updated" at bounding box center [331, 127] width 20 height 6
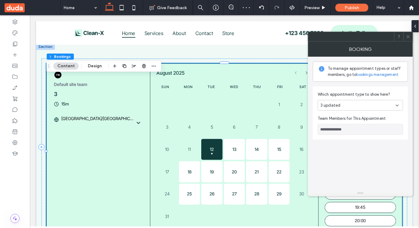
click at [336, 103] on span "3 updated" at bounding box center [331, 106] width 20 height 6
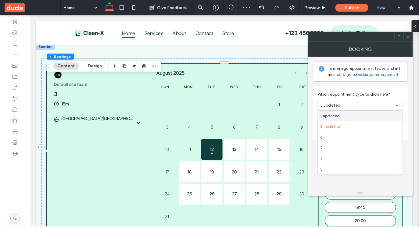
click at [334, 114] on span "1 updated" at bounding box center [331, 116] width 20 height 6
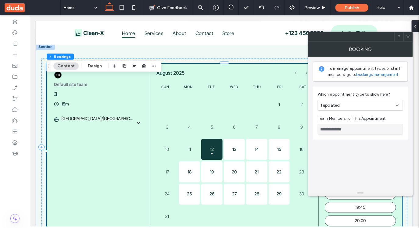
click at [387, 74] on link "bookings management" at bounding box center [378, 75] width 42 height 6
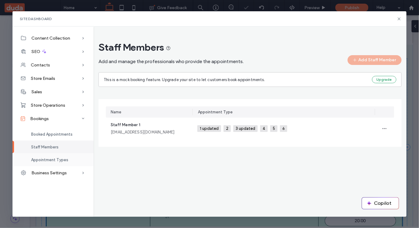
click at [41, 163] on div "Appointment Types" at bounding box center [53, 159] width 81 height 13
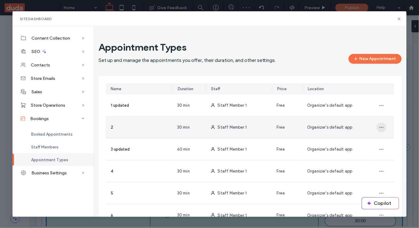
click at [382, 128] on icon "button" at bounding box center [381, 127] width 5 height 5
click at [352, 166] on span "Delete" at bounding box center [350, 167] width 12 height 6
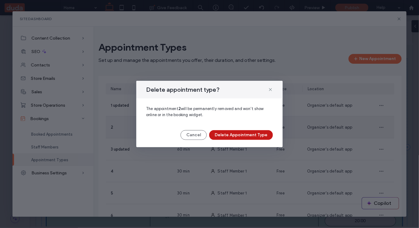
click at [242, 138] on button "Delete Appointment Type" at bounding box center [241, 135] width 64 height 10
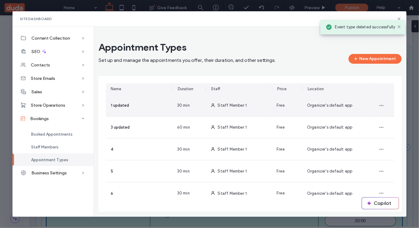
scroll to position [6, 0]
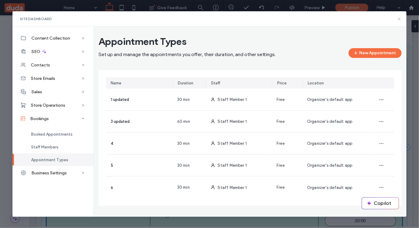
click at [399, 17] on icon at bounding box center [399, 18] width 5 height 5
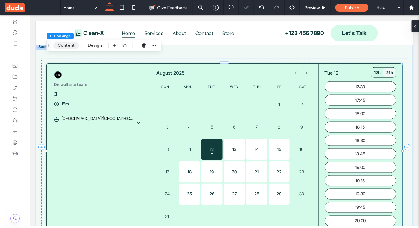
click at [65, 47] on button "Content" at bounding box center [65, 45] width 25 height 7
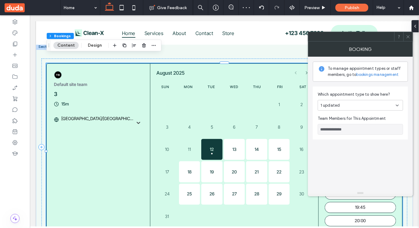
click at [349, 103] on div "1 updated" at bounding box center [358, 106] width 75 height 6
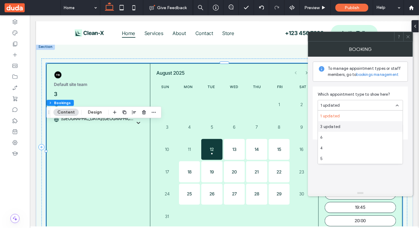
click at [409, 37] on icon at bounding box center [408, 36] width 5 height 5
